Goal: Information Seeking & Learning: Learn about a topic

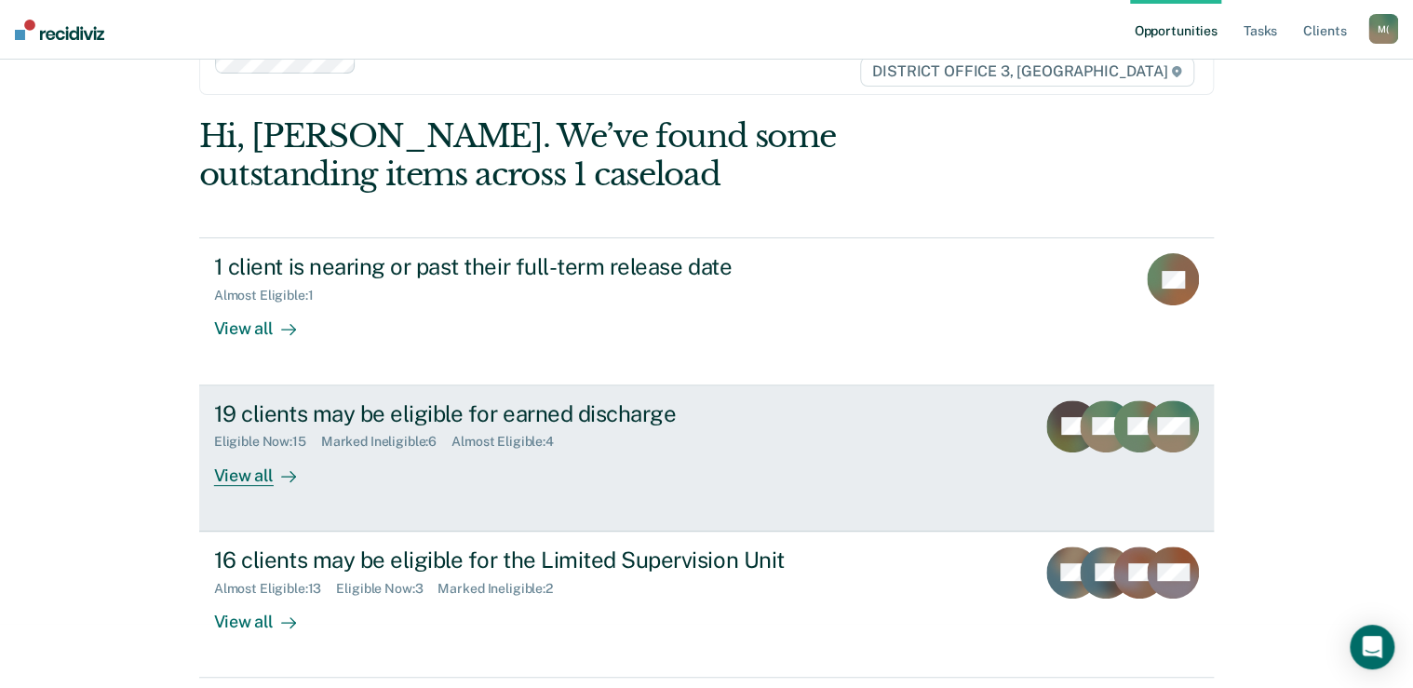
scroll to position [149, 0]
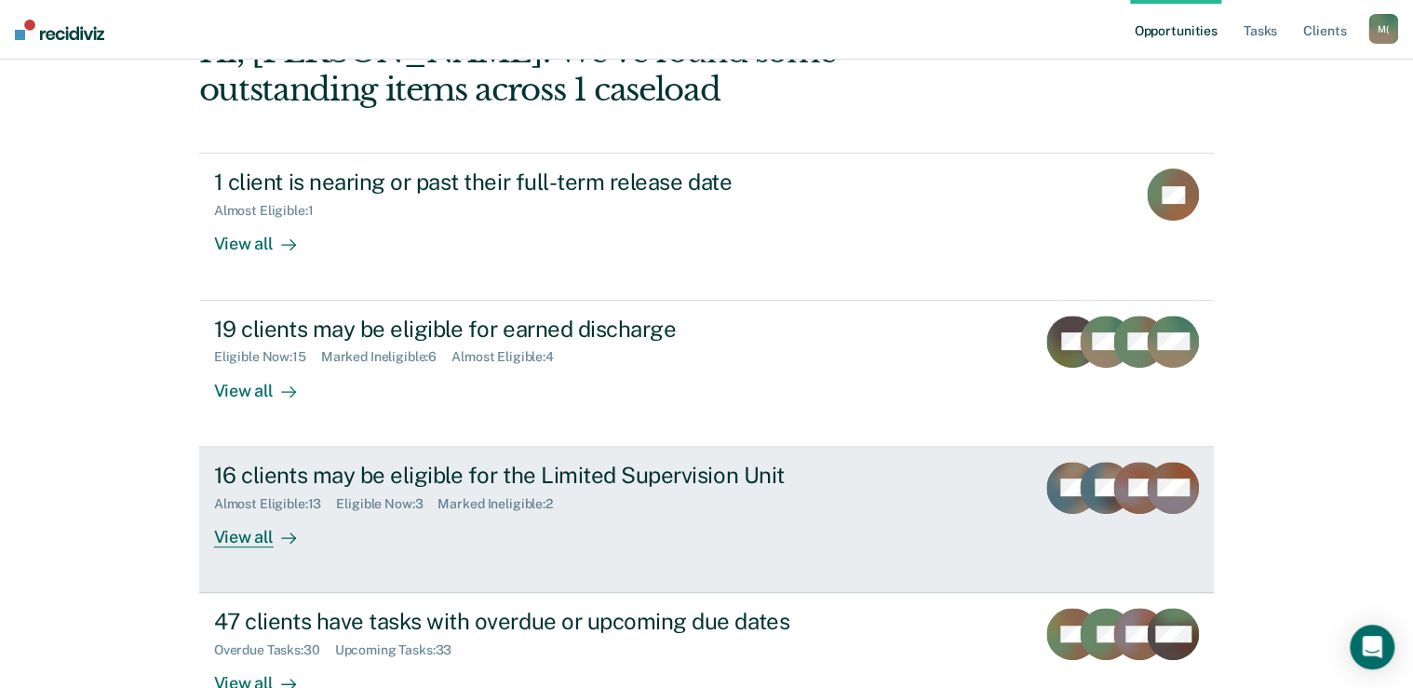
click at [304, 480] on div "16 clients may be eligible for the Limited Supervision Unit" at bounding box center [541, 475] width 654 height 27
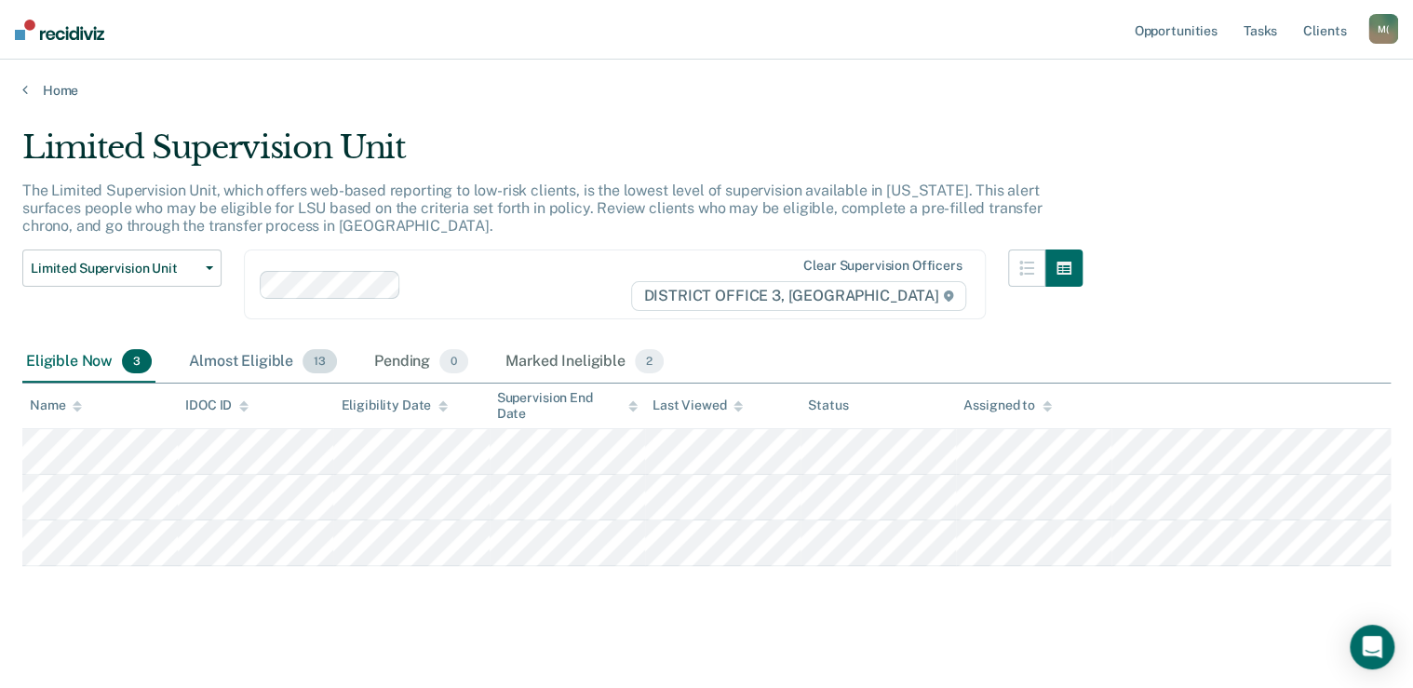
click at [227, 361] on div "Almost Eligible 13" at bounding box center [262, 362] width 155 height 41
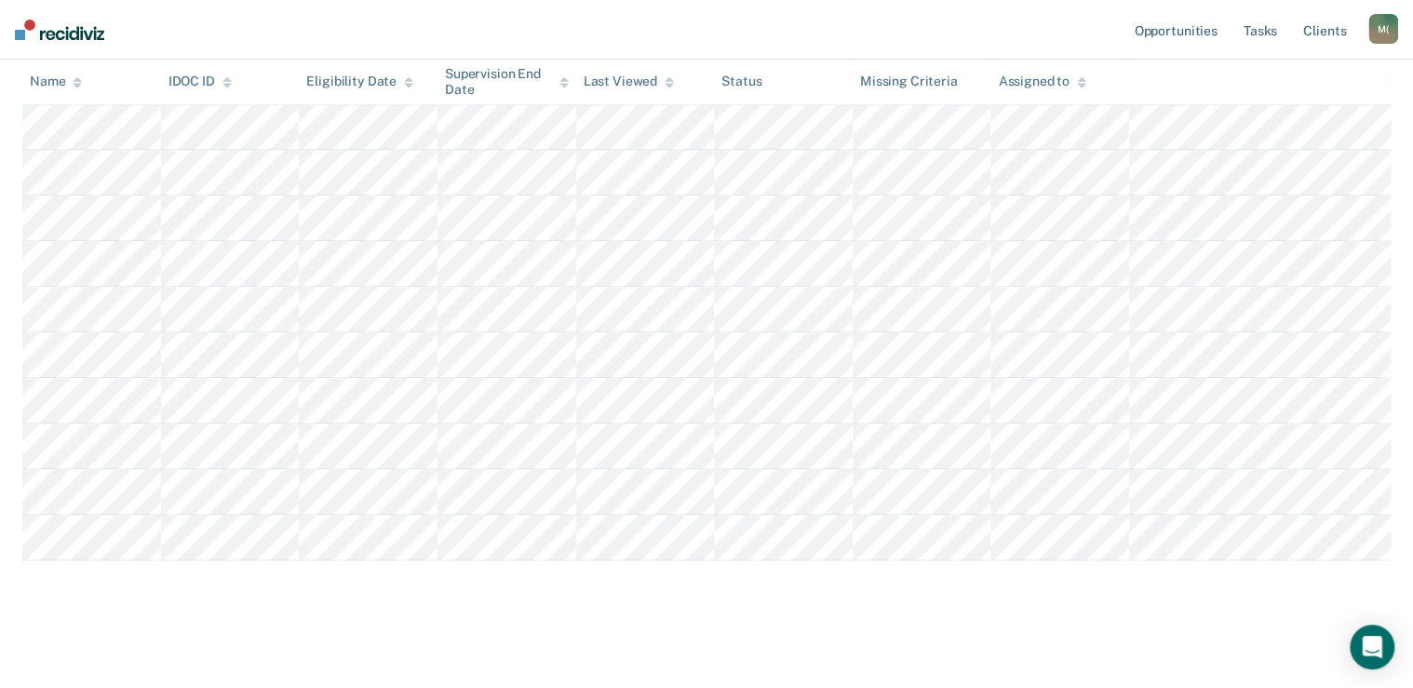
scroll to position [466, 0]
